Goal: Information Seeking & Learning: Learn about a topic

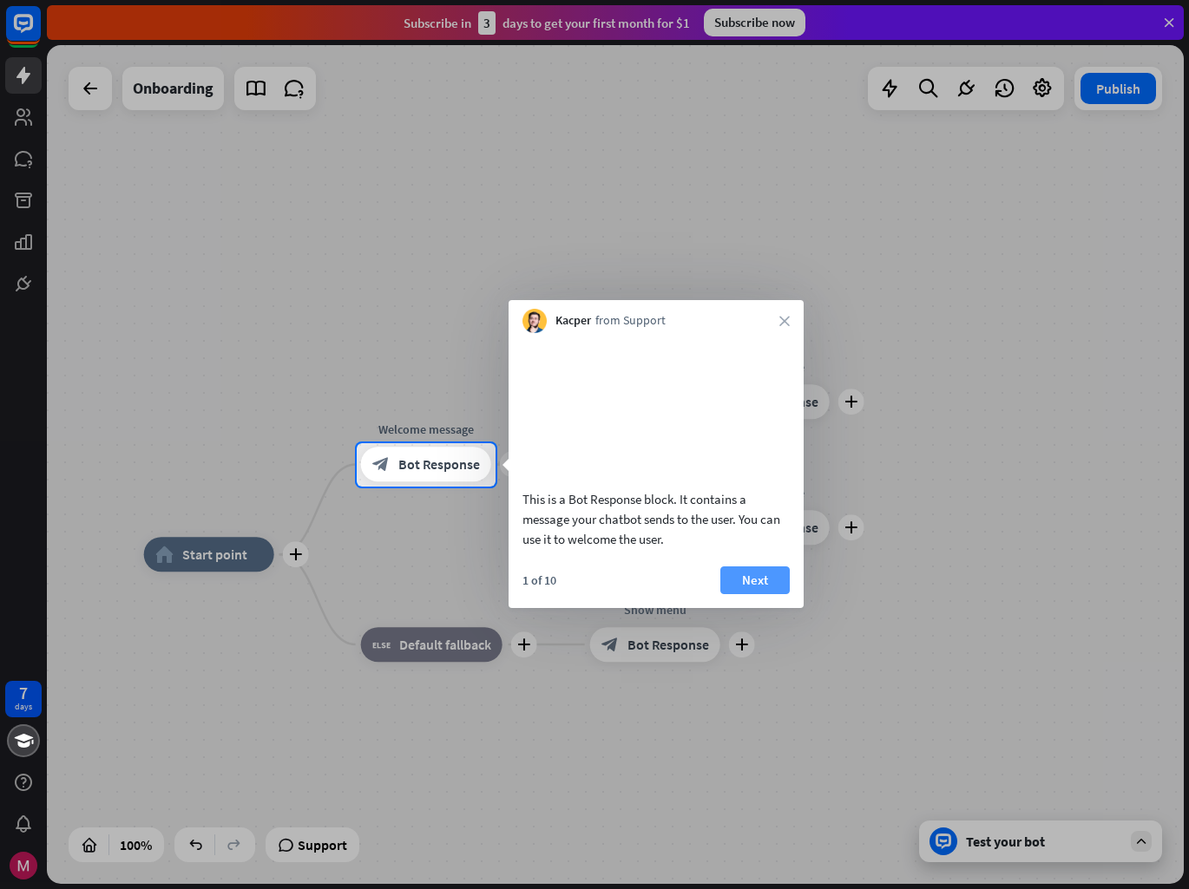
click at [765, 594] on button "Next" at bounding box center [754, 581] width 69 height 28
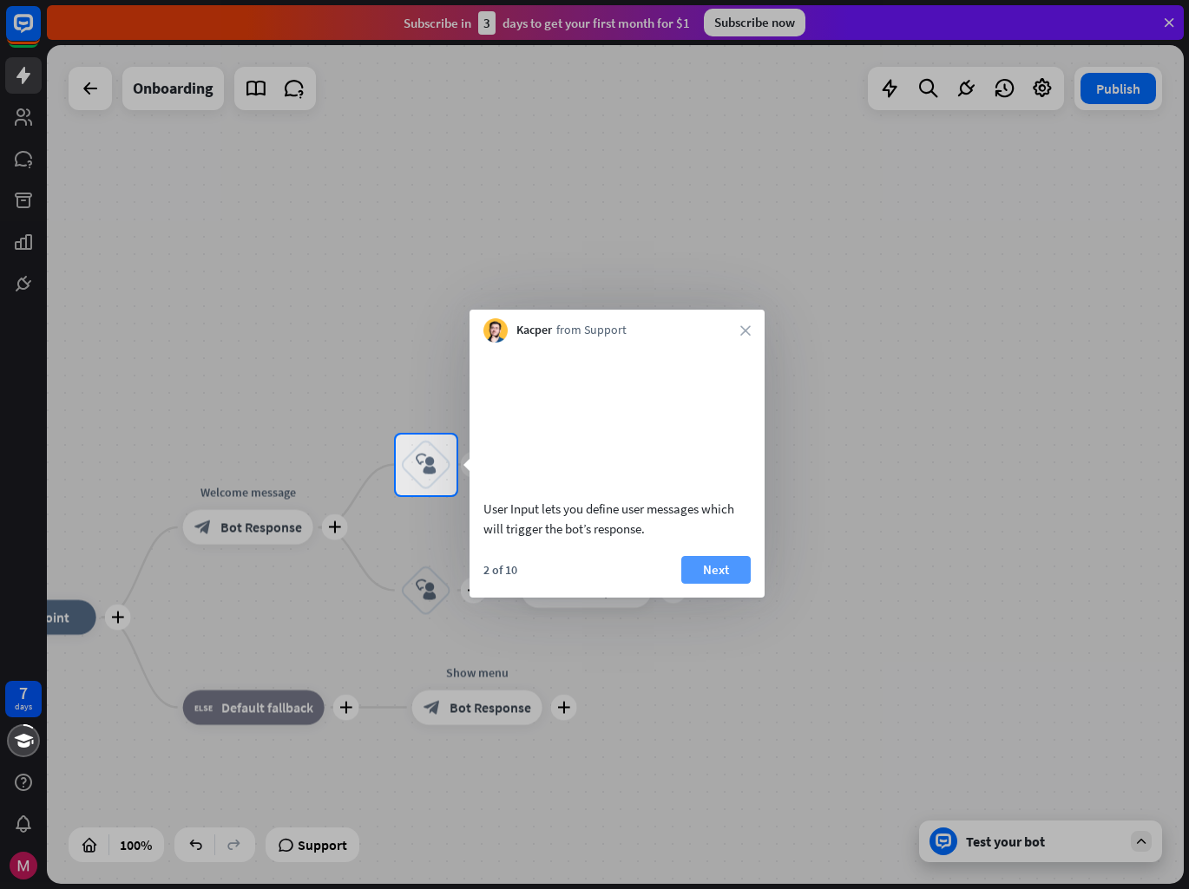
click at [710, 584] on button "Next" at bounding box center [715, 570] width 69 height 28
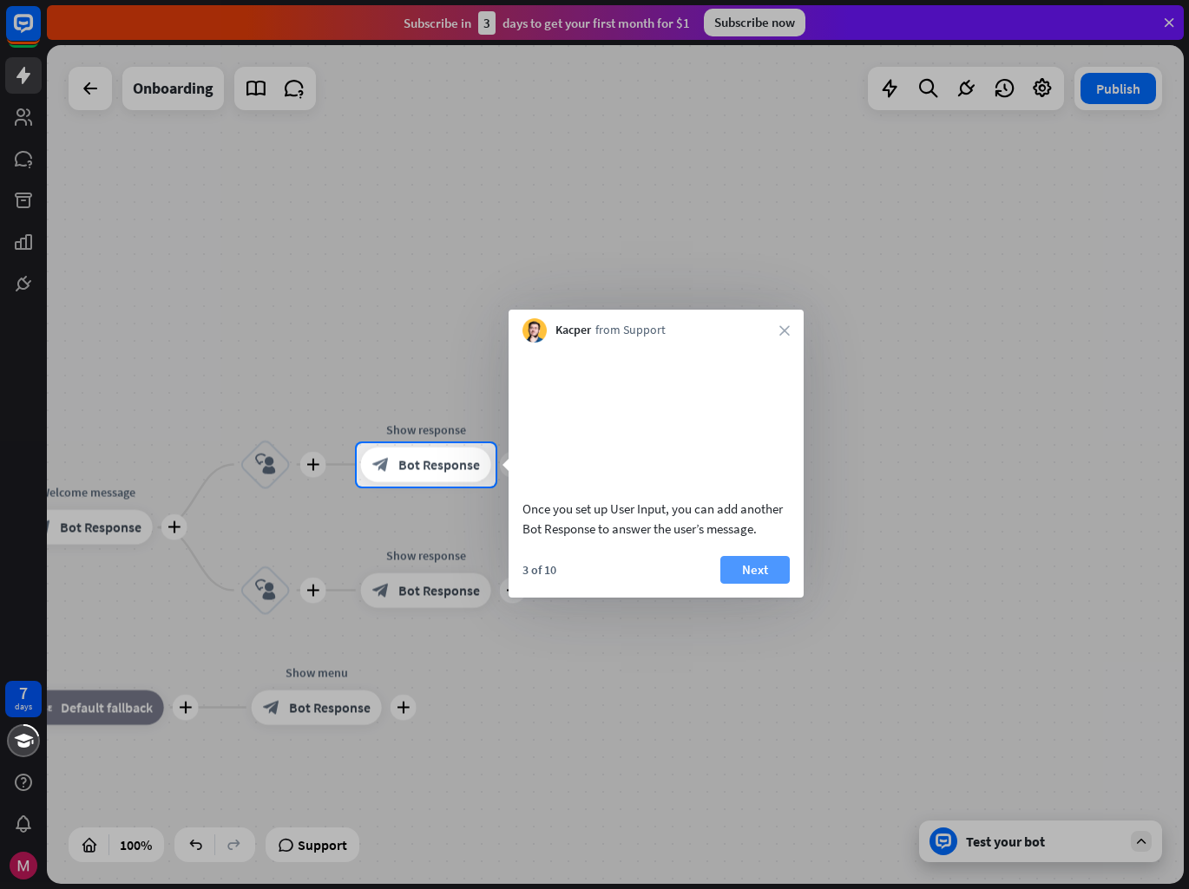
click at [740, 584] on button "Next" at bounding box center [754, 570] width 69 height 28
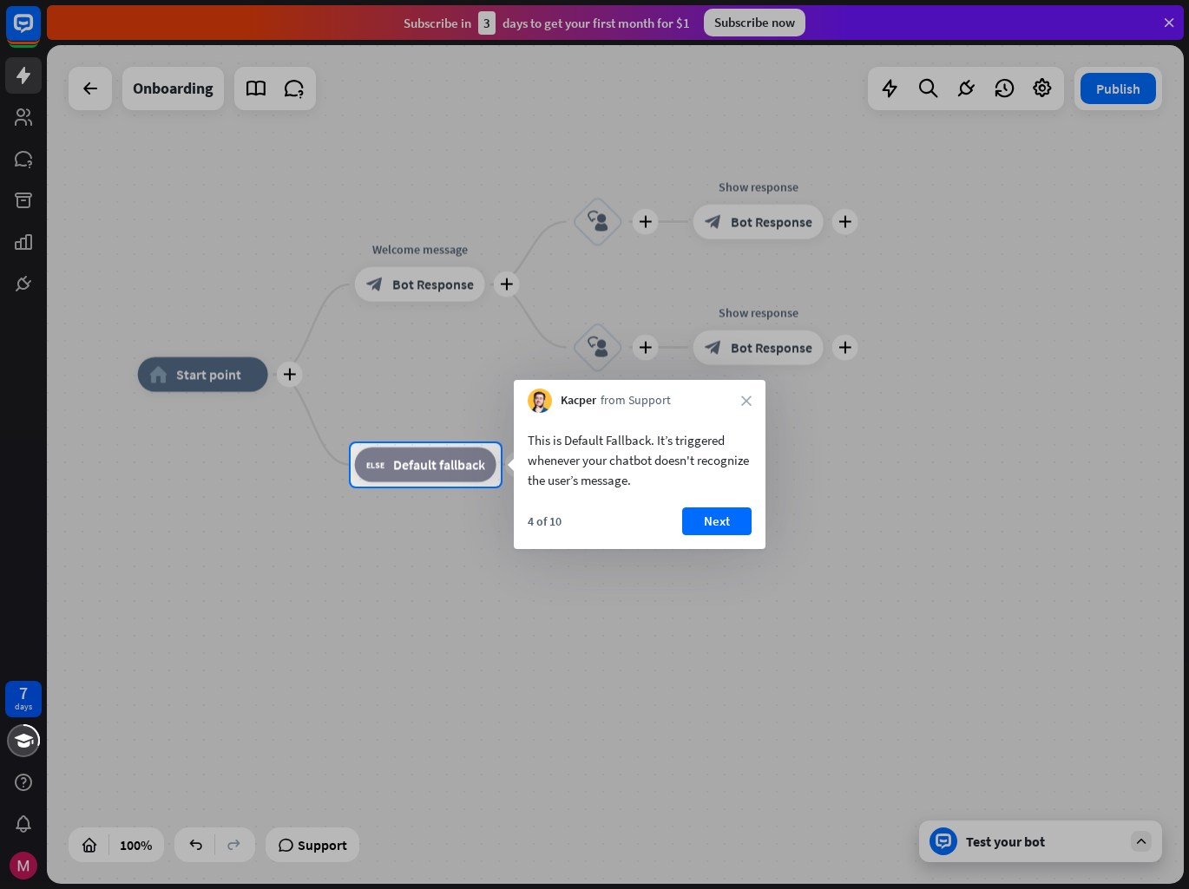
click at [736, 538] on div "4 of 10 Next" at bounding box center [640, 529] width 252 height 42
click at [739, 528] on button "Next" at bounding box center [716, 522] width 69 height 28
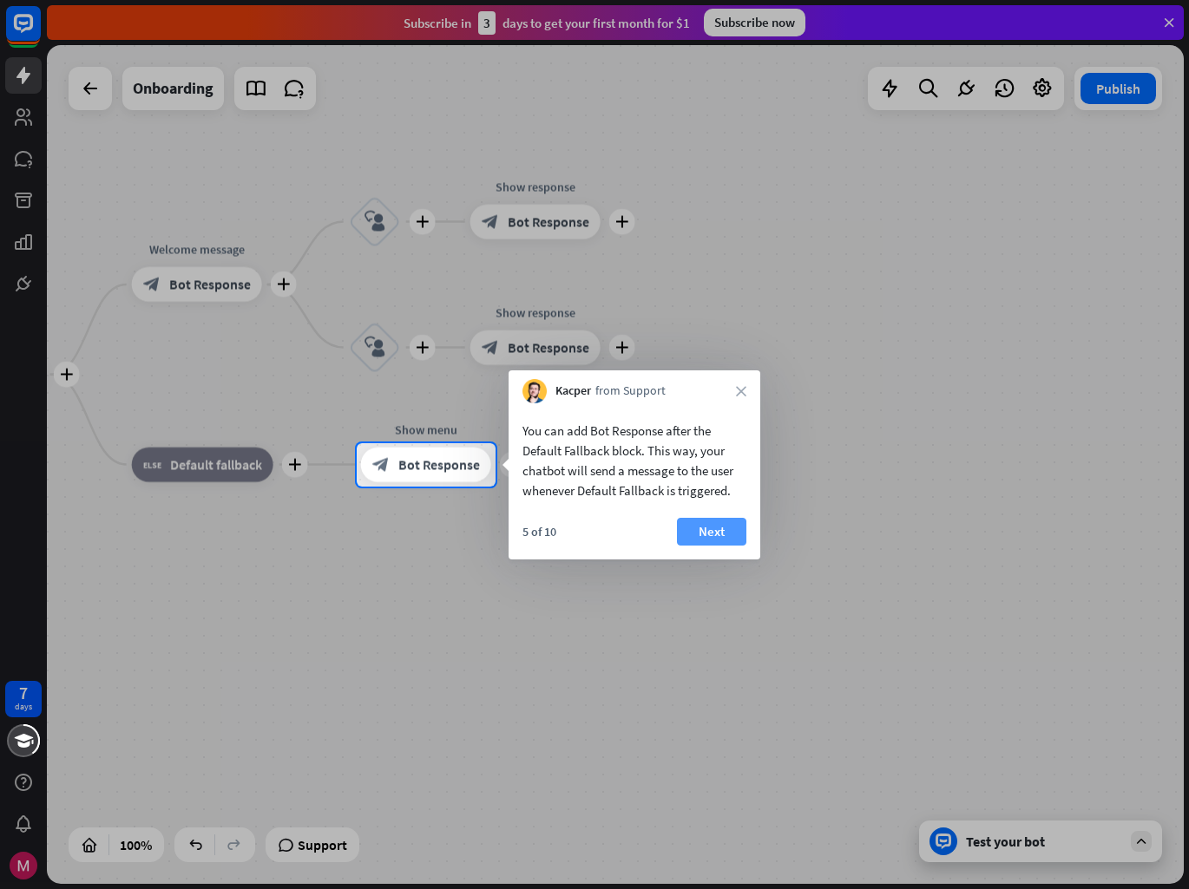
click at [739, 529] on button "Next" at bounding box center [711, 532] width 69 height 28
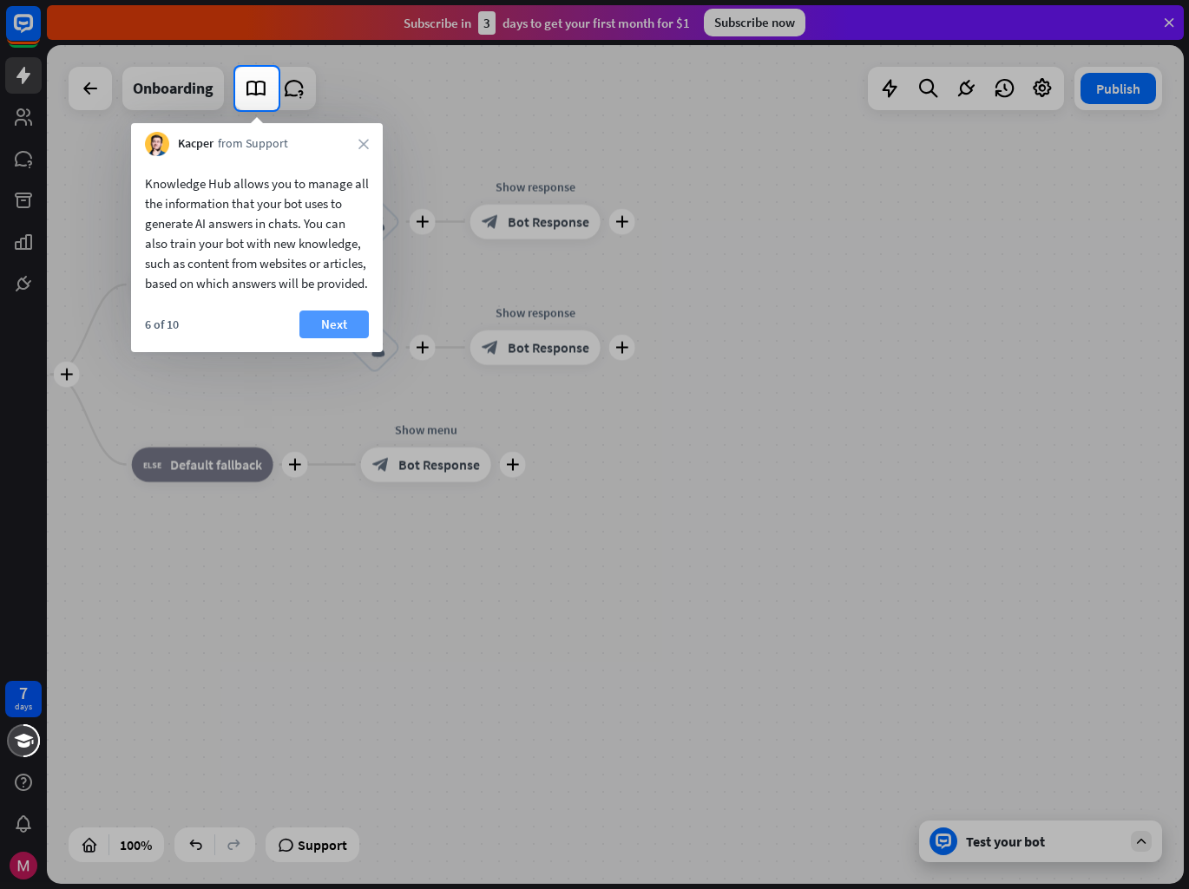
click at [338, 338] on button "Next" at bounding box center [333, 325] width 69 height 28
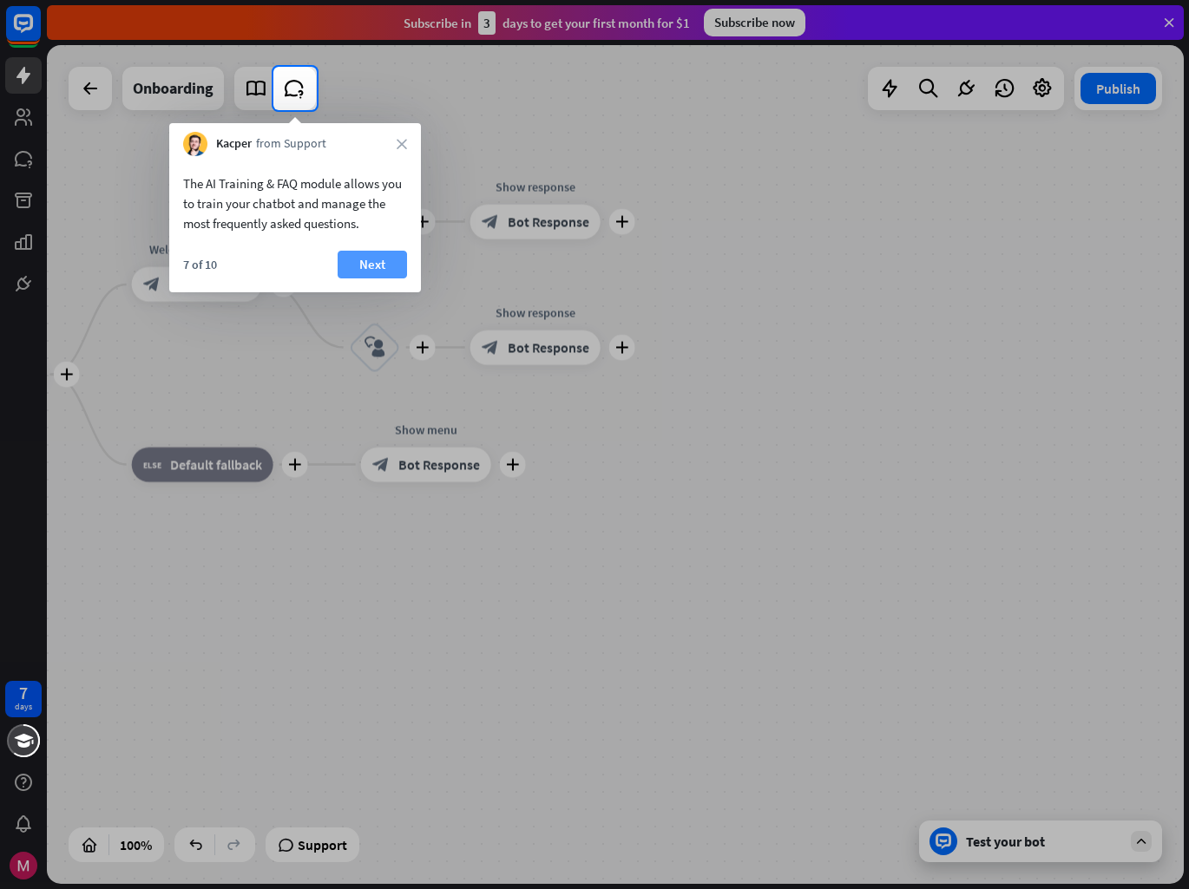
click at [368, 258] on button "Next" at bounding box center [372, 265] width 69 height 28
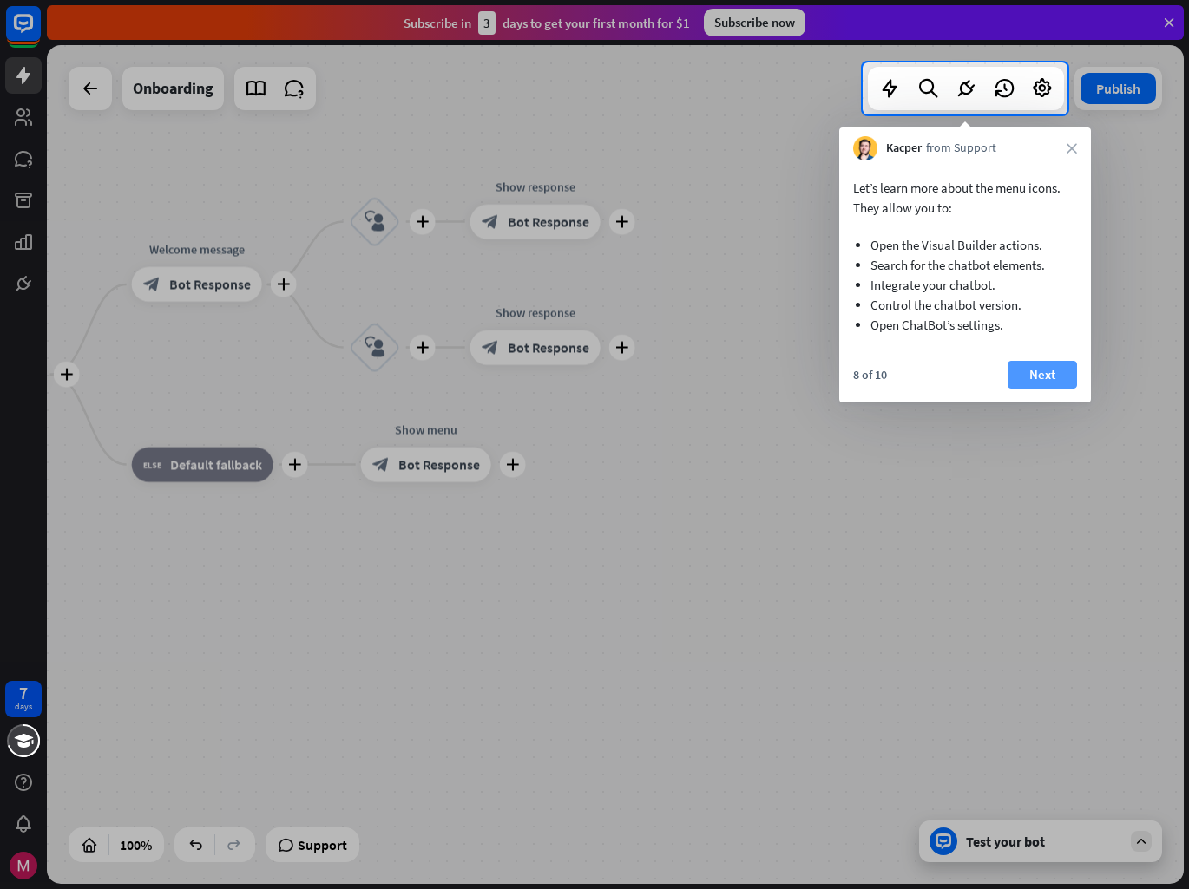
click at [1061, 381] on button "Next" at bounding box center [1041, 375] width 69 height 28
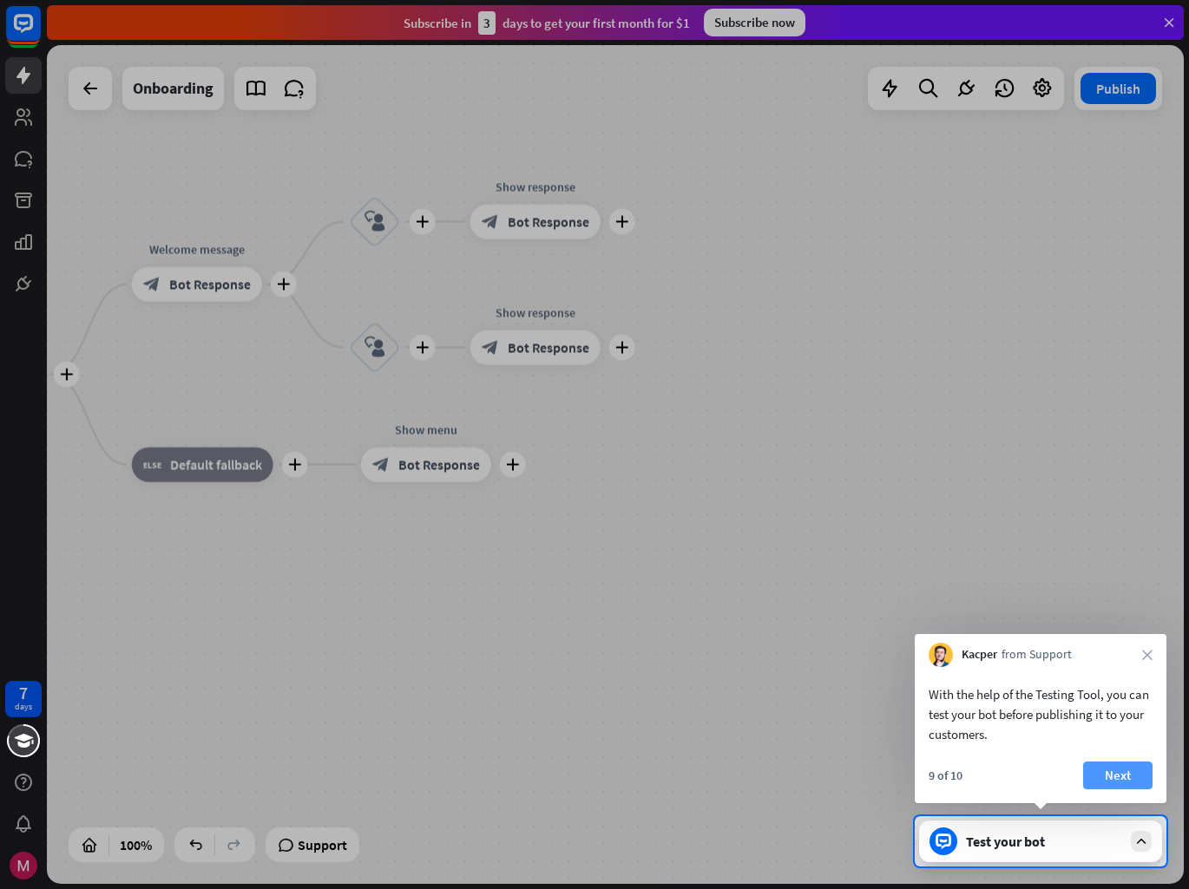
click at [1102, 779] on button "Next" at bounding box center [1117, 776] width 69 height 28
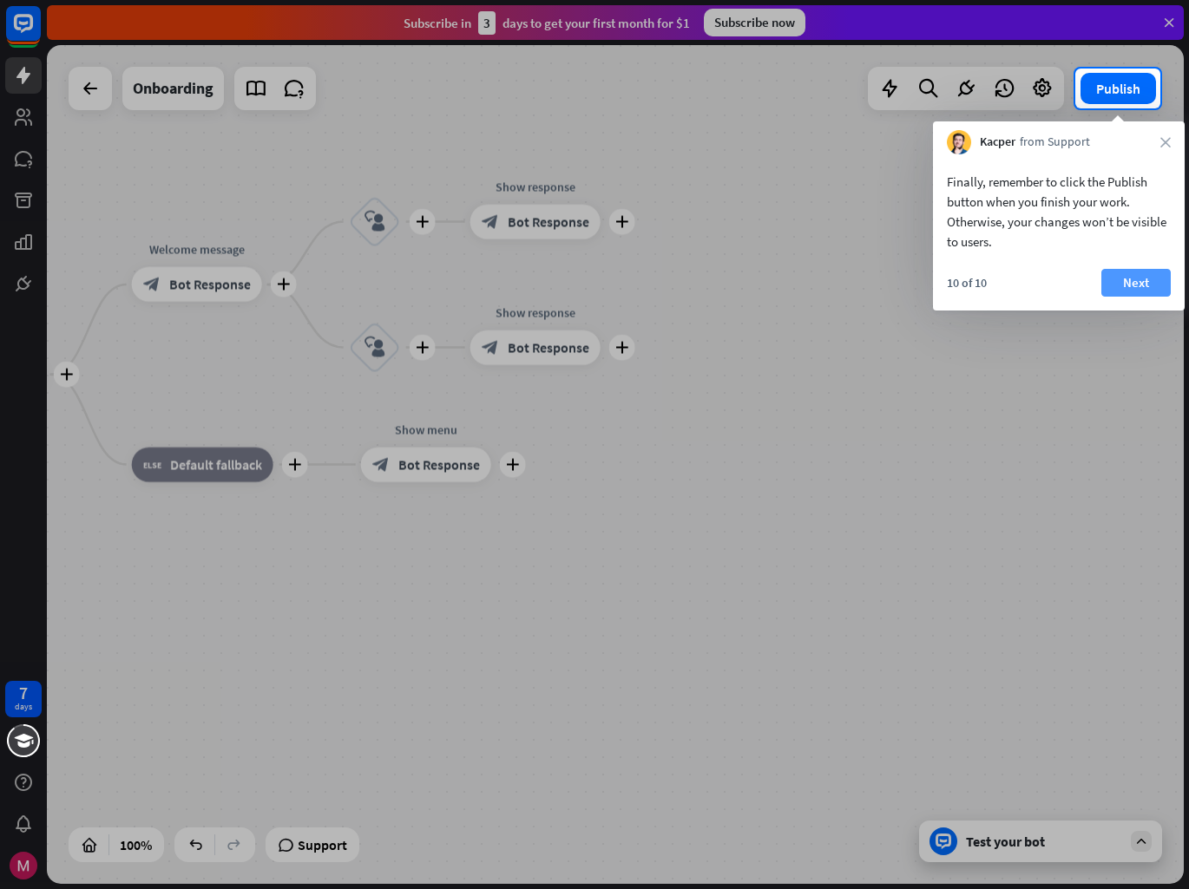
click at [1115, 284] on button "Next" at bounding box center [1135, 283] width 69 height 28
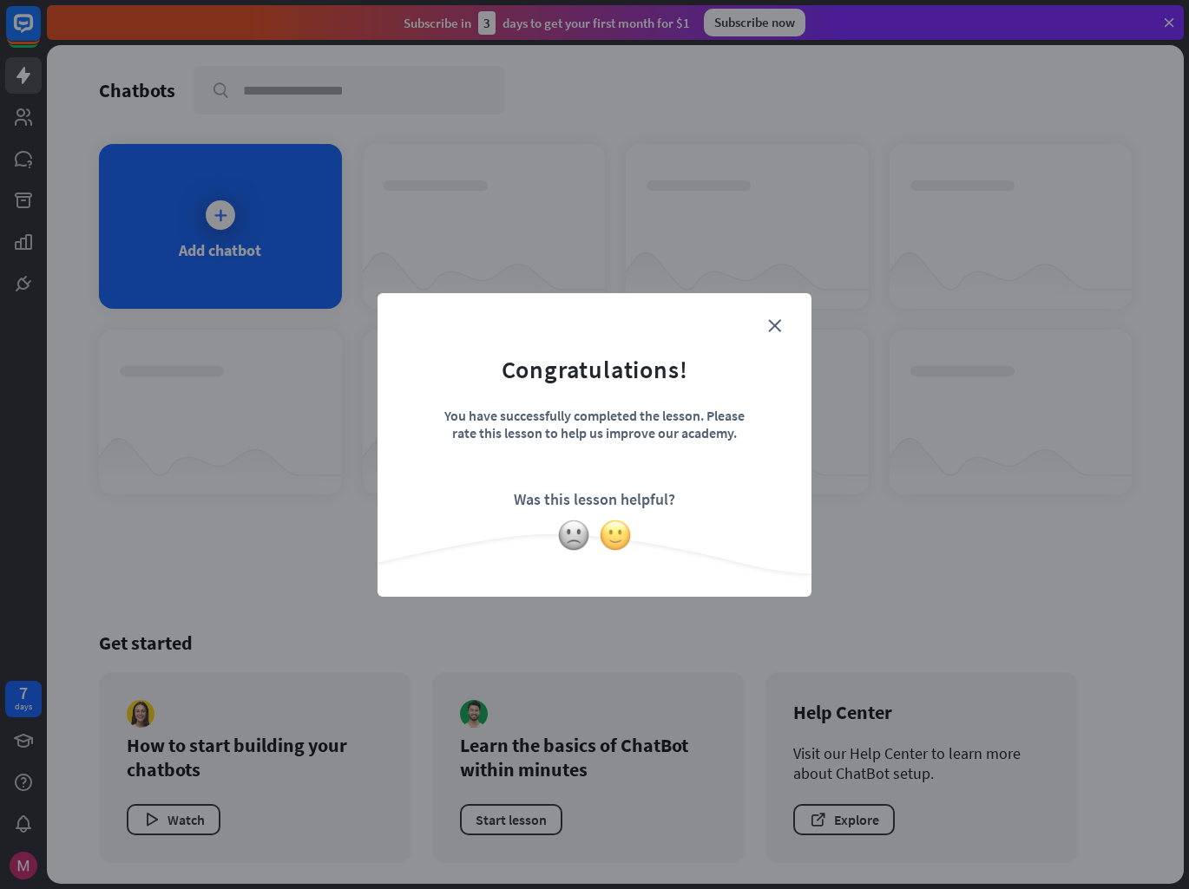
click at [603, 537] on img at bounding box center [615, 535] width 33 height 33
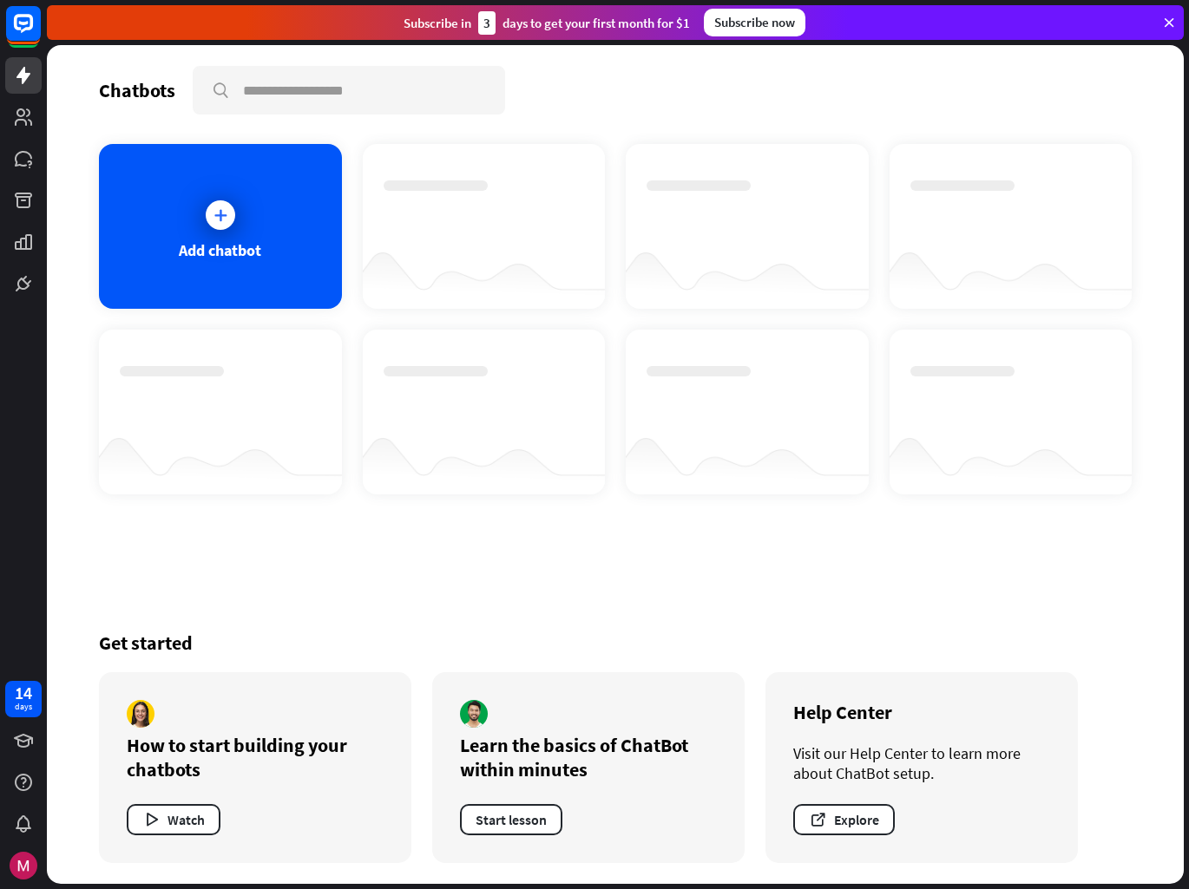
click at [1173, 23] on icon at bounding box center [1169, 23] width 16 height 16
